Goal: Communication & Community: Answer question/provide support

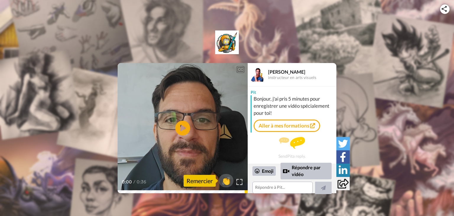
click at [186, 126] on icon at bounding box center [182, 128] width 15 height 15
click at [182, 129] on icon "Play/Pause" at bounding box center [183, 128] width 16 height 28
click at [262, 185] on textarea at bounding box center [283, 188] width 60 height 12
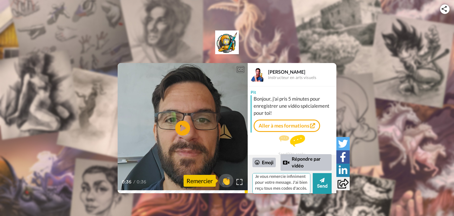
scroll to position [8, 0]
type textarea "Je vous remercie infiniment pour votre message. J'ai bien reçu tous mes codes d…"
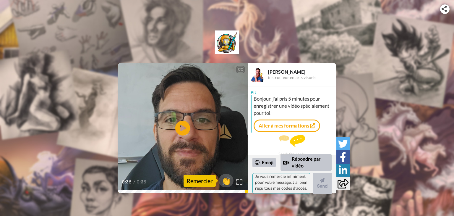
scroll to position [0, 0]
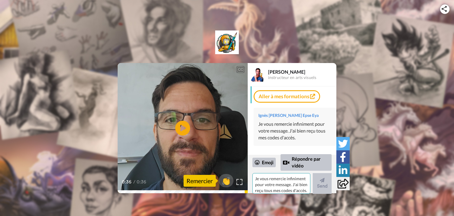
click at [278, 178] on textarea "Je vous remercie infiniment pour votre message. J'ai bien reçu tous mes codes d…" at bounding box center [282, 183] width 58 height 21
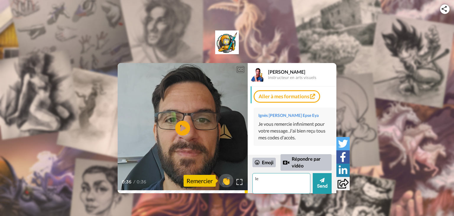
type textarea "l"
type textarea "Je souhaiterais aussi vous remercier pour tous vos tutoriels gratuits. j'ai bea…"
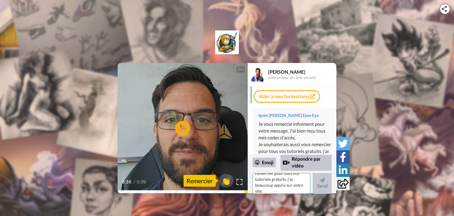
scroll to position [0, 0]
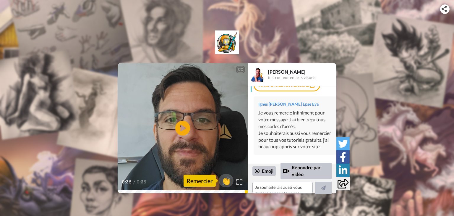
click at [397, 89] on div "CC Play/Pause 0:36 / 0:36 👏 Remercier [PERSON_NAME] instructeur en arts visuels…" at bounding box center [227, 128] width 454 height 130
